Goal: Transaction & Acquisition: Purchase product/service

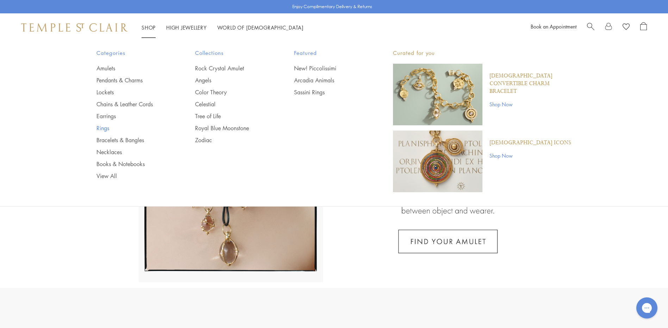
click at [105, 130] on link "Rings" at bounding box center [132, 128] width 71 height 8
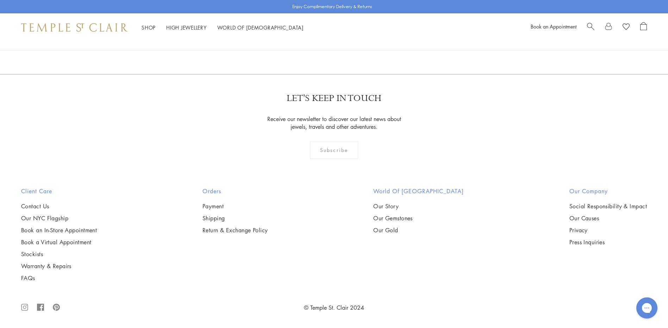
scroll to position [2749, 0]
click at [0, 0] on img at bounding box center [0, 0] width 0 height 0
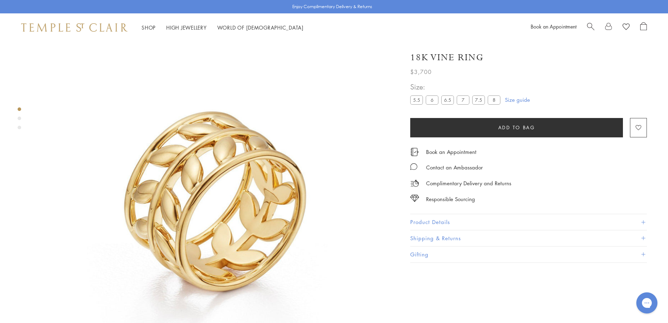
click at [493, 100] on label "8" at bounding box center [494, 99] width 13 height 9
